Goal: Browse casually: Explore the website without a specific task or goal

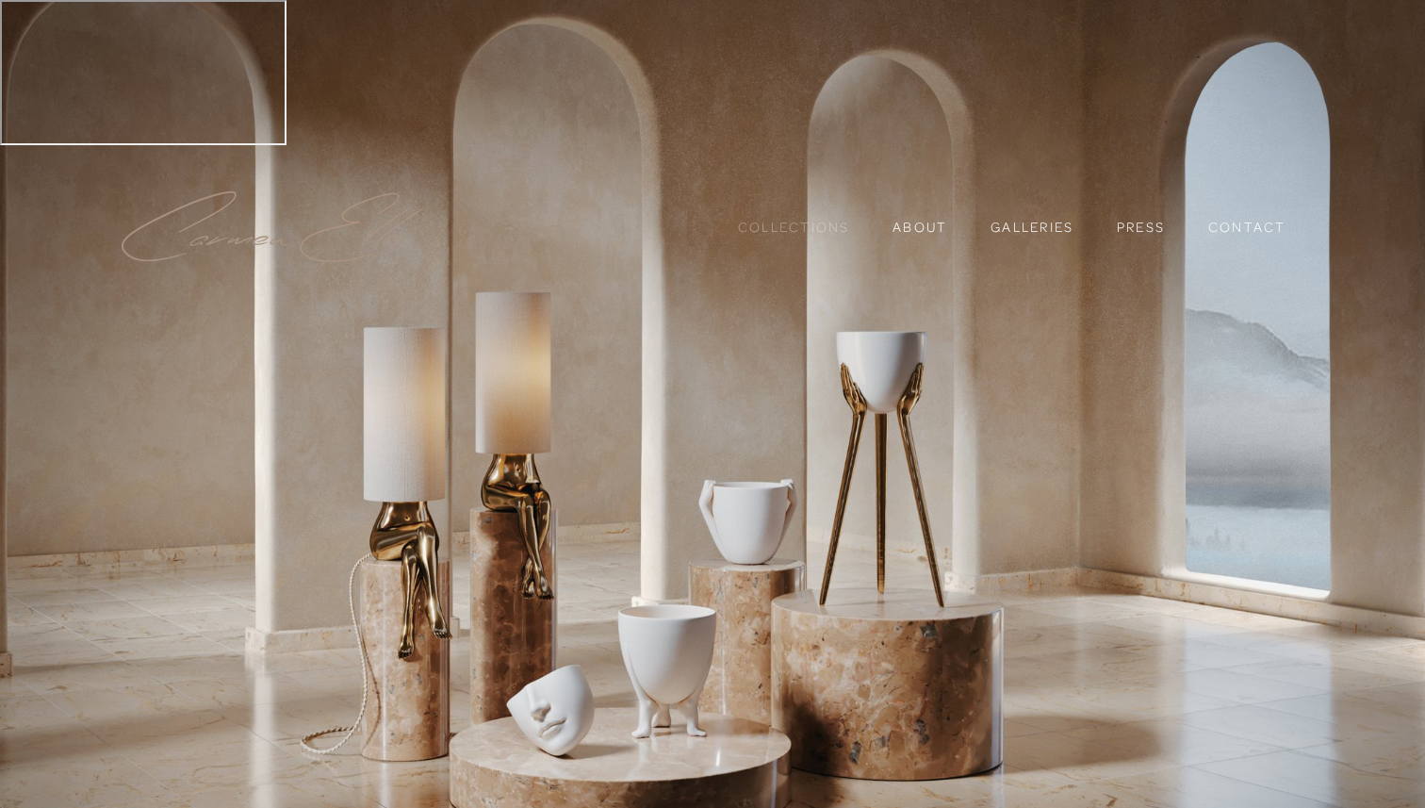
click at [750, 211] on link "Collections" at bounding box center [794, 227] width 112 height 32
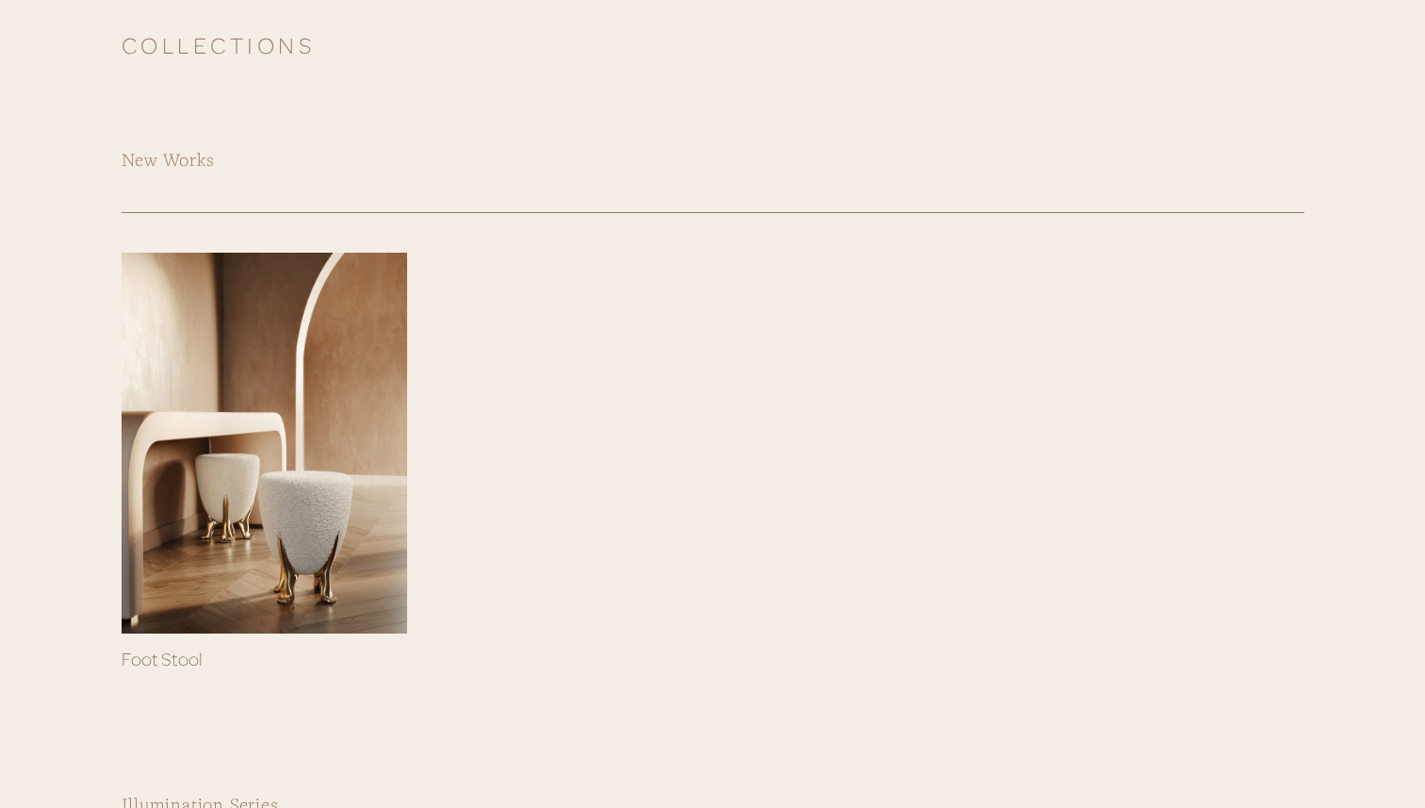
scroll to position [351, 0]
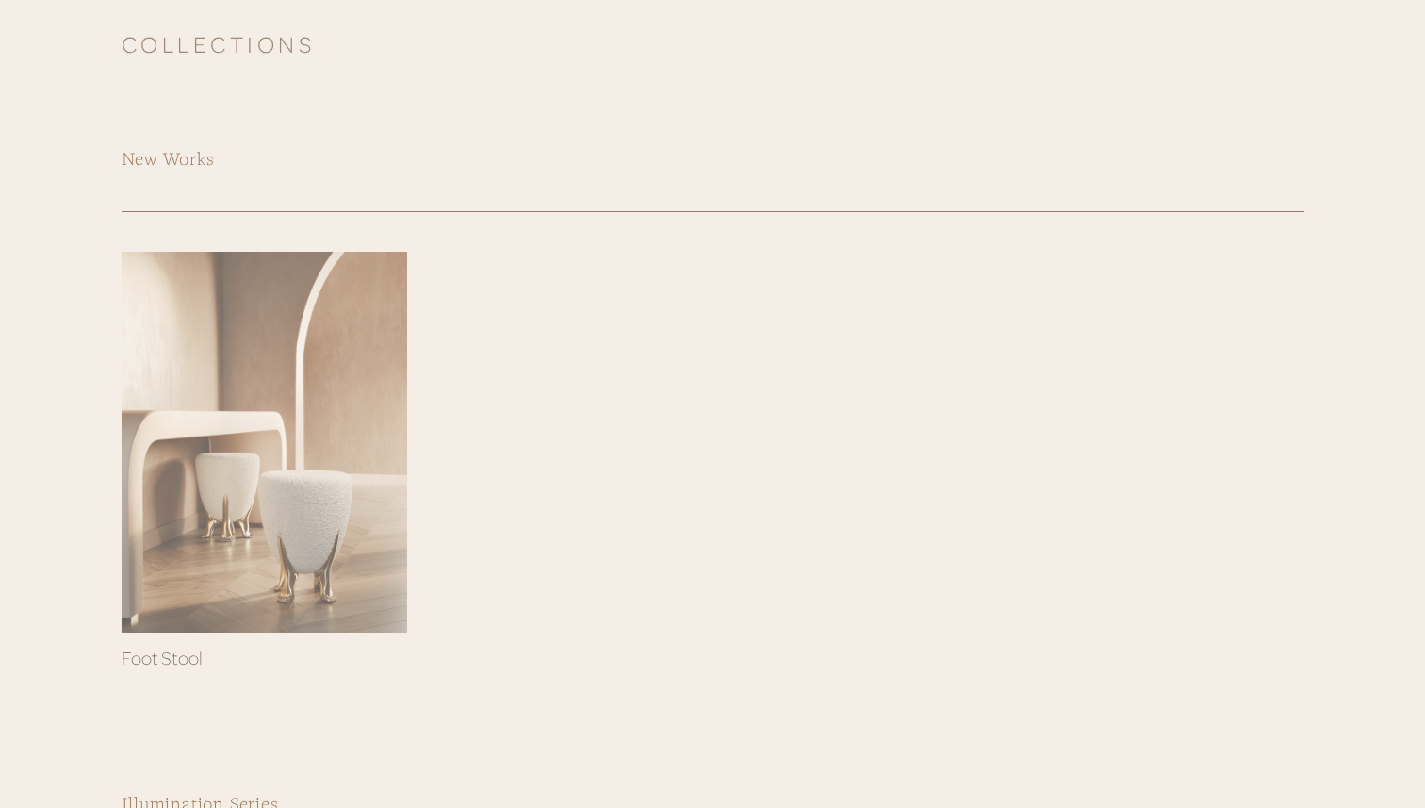
click at [212, 393] on div at bounding box center [265, 442] width 286 height 381
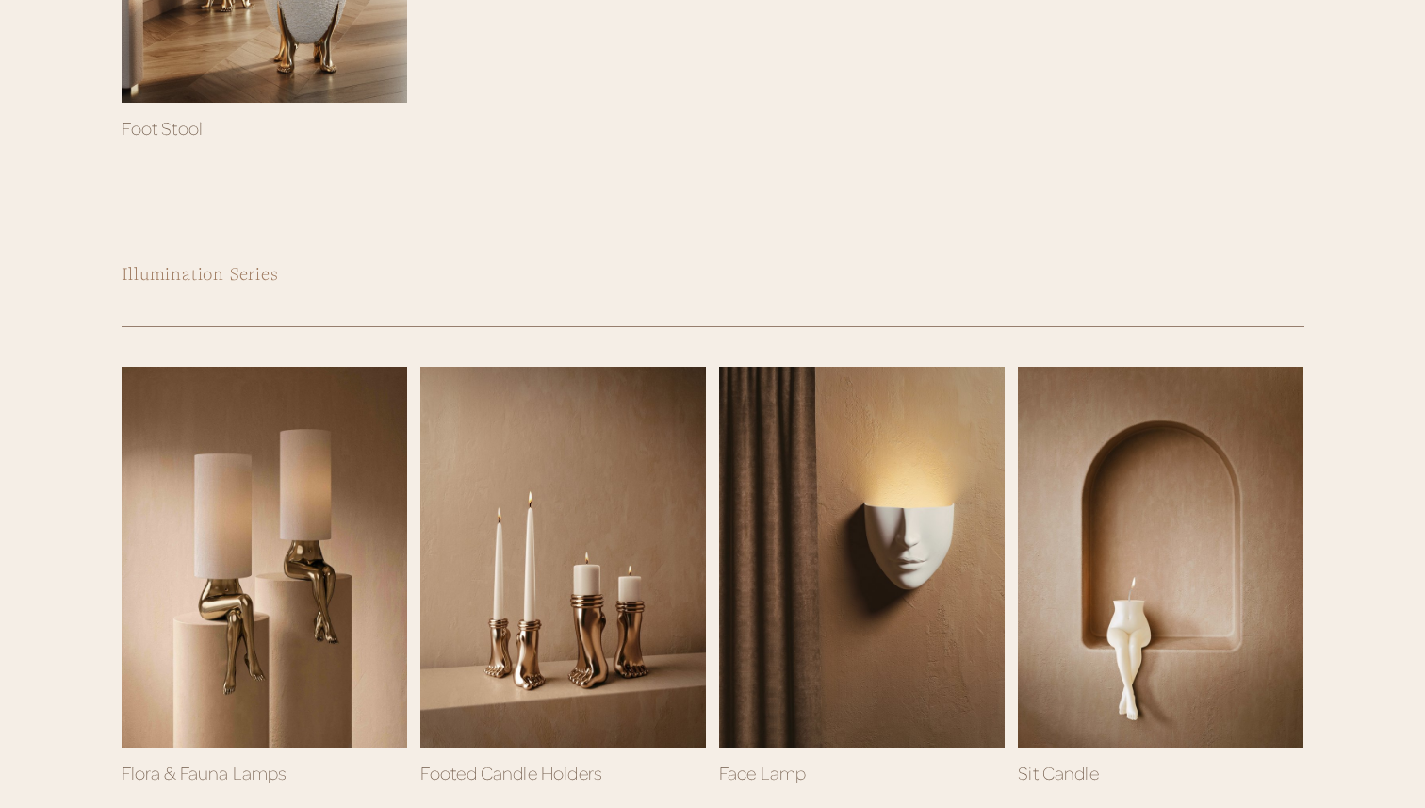
scroll to position [877, 0]
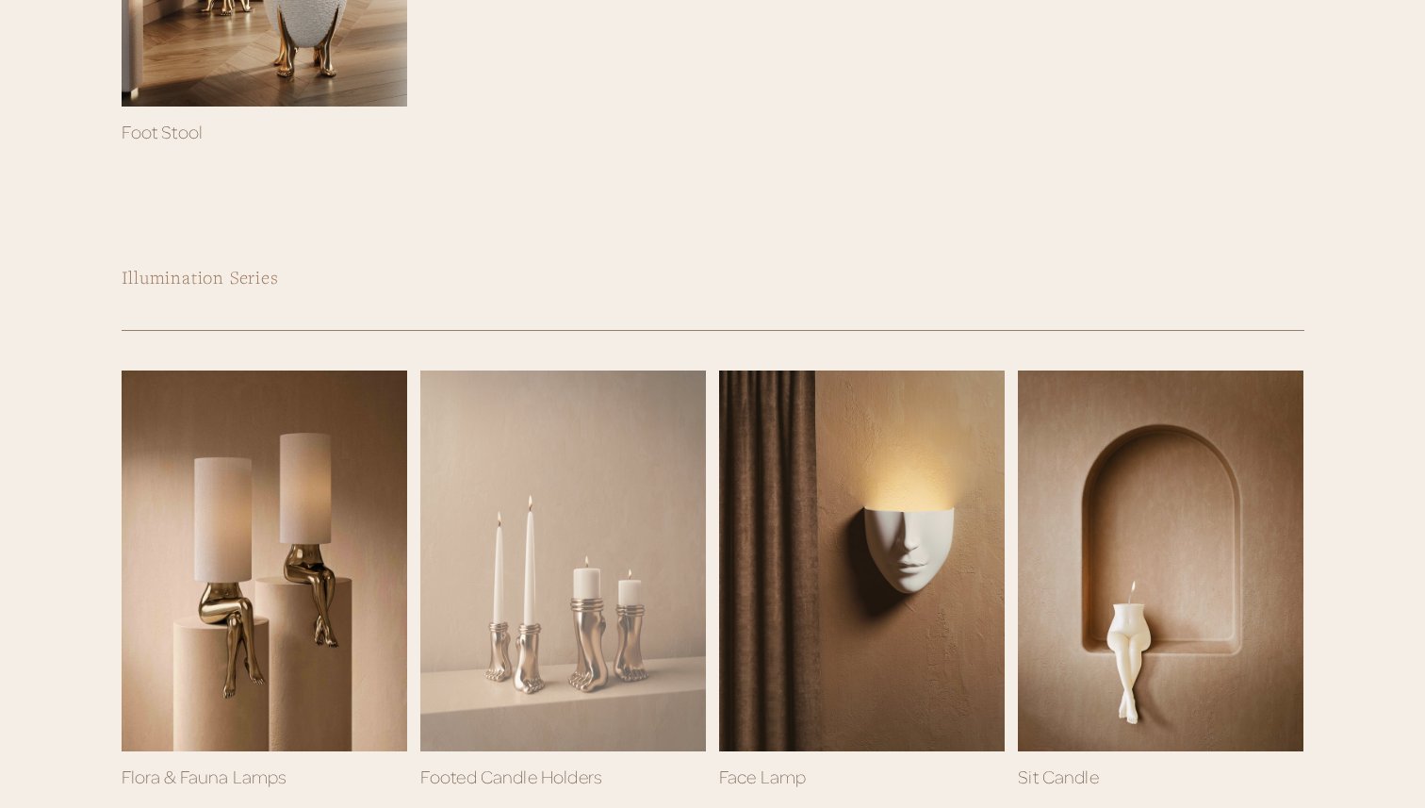
click at [605, 536] on div at bounding box center [563, 560] width 286 height 381
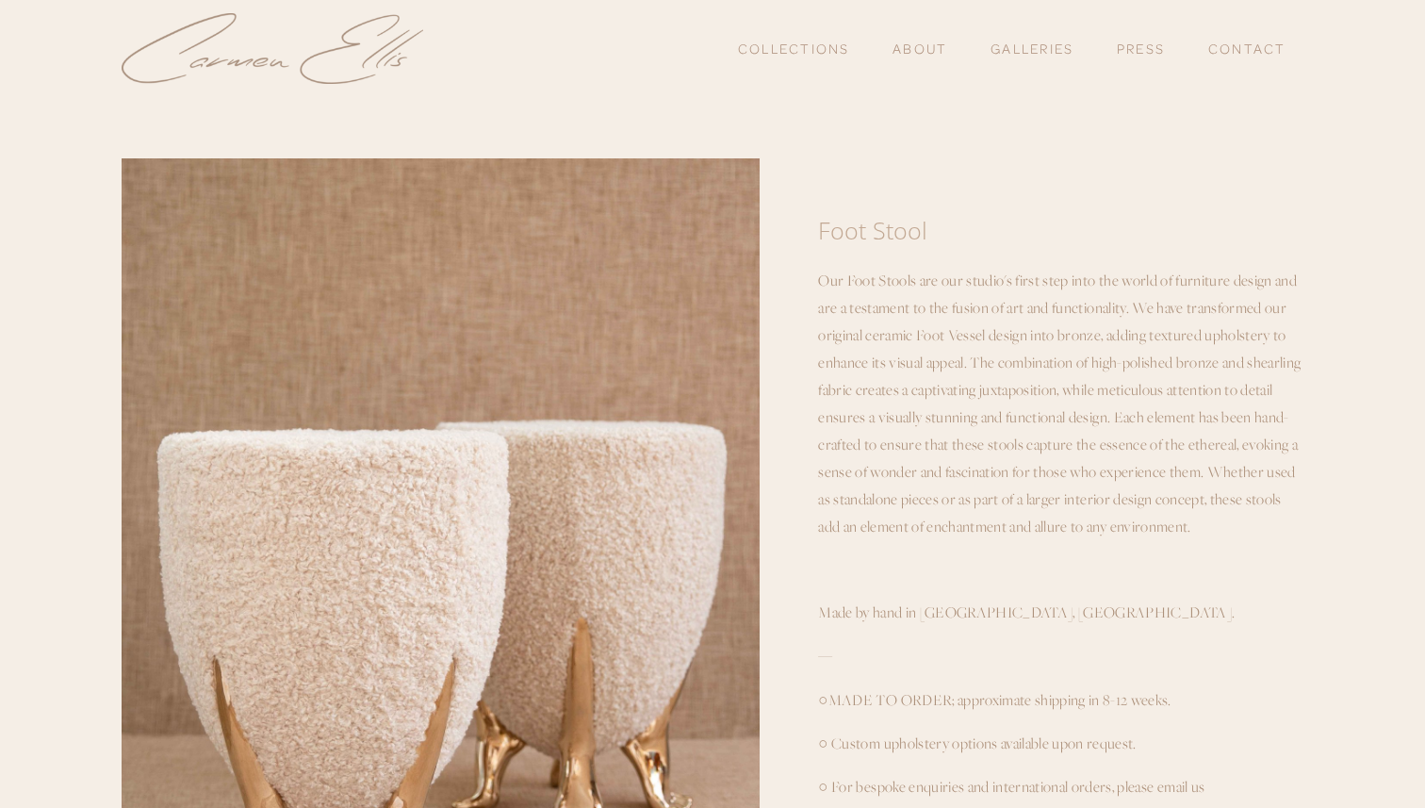
scroll to position [222, 0]
